Goal: Information Seeking & Learning: Learn about a topic

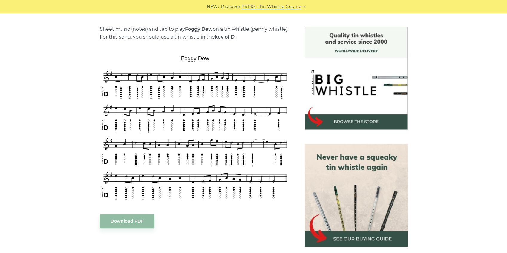
scroll to position [159, 0]
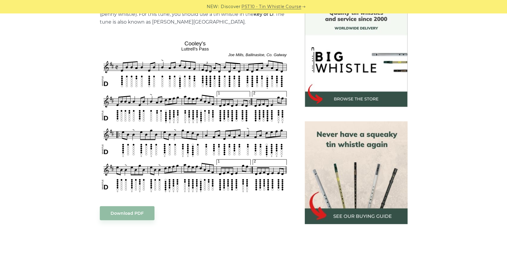
scroll to position [179, 0]
